Goal: Information Seeking & Learning: Learn about a topic

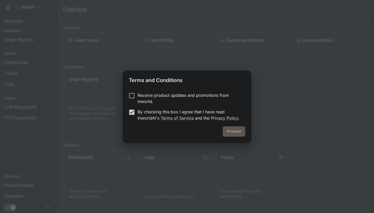
click at [234, 133] on button "Proceed" at bounding box center [234, 131] width 23 height 10
